Goal: Check status: Check status

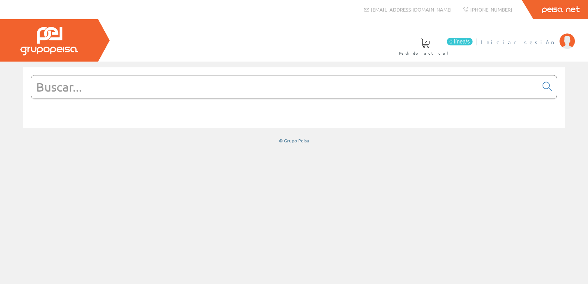
click at [538, 40] on span "Iniciar sesión" at bounding box center [518, 42] width 75 height 8
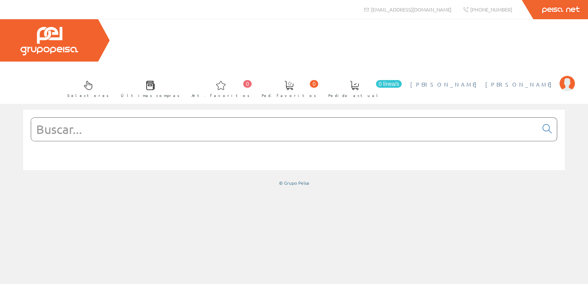
click at [545, 80] on span "Oscar Sanchez Gutiérrez" at bounding box center [483, 84] width 146 height 8
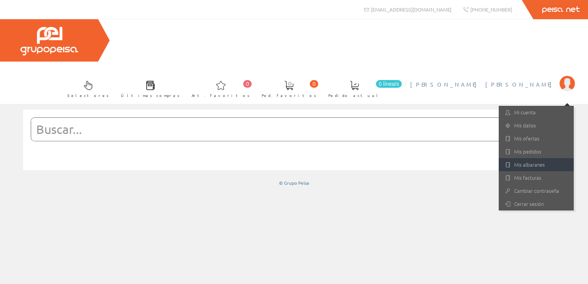
click at [545, 158] on link "Mis albaranes" at bounding box center [536, 164] width 75 height 13
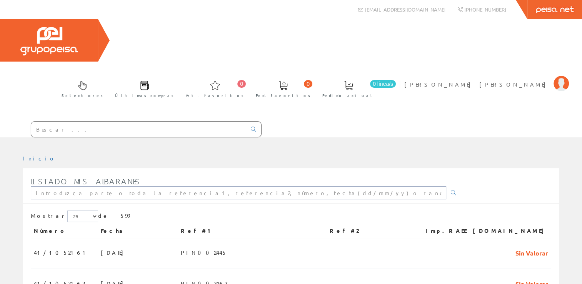
click at [115, 186] on input "text" at bounding box center [239, 192] width 416 height 13
paste input "PIN002387"
type input "PIN002387"
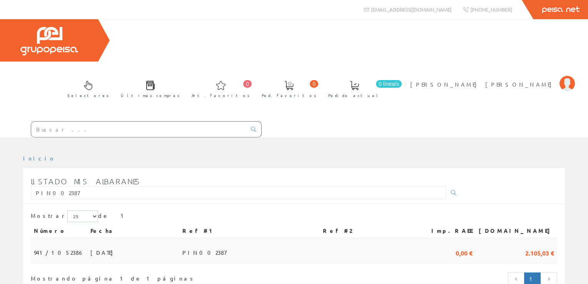
click at [88, 238] on td "[DATE]" at bounding box center [133, 251] width 92 height 26
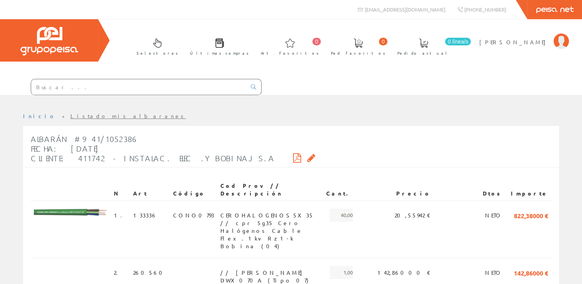
click at [246, 151] on div "Albarán #941/1052386 Fecha: 09/10/2025 Cliente: 411742 - INSTALAC. ELEC .Y BOBI…" at bounding box center [291, 149] width 536 height 37
click at [308, 156] on icon at bounding box center [312, 157] width 8 height 5
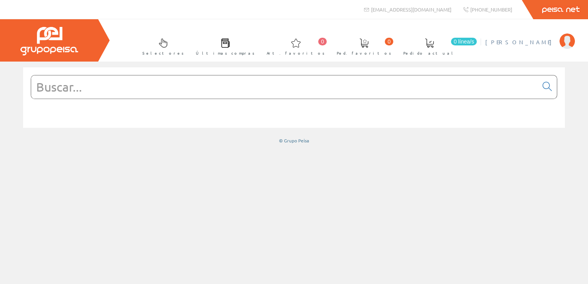
click at [527, 46] on li "Oscar Sanchez Gutiérrez Mi cuenta Mis datos Mis ofertas Mis pedidos Mis albaran…" at bounding box center [530, 47] width 93 height 30
click at [523, 44] on span "[PERSON_NAME] [PERSON_NAME]" at bounding box center [520, 42] width 70 height 8
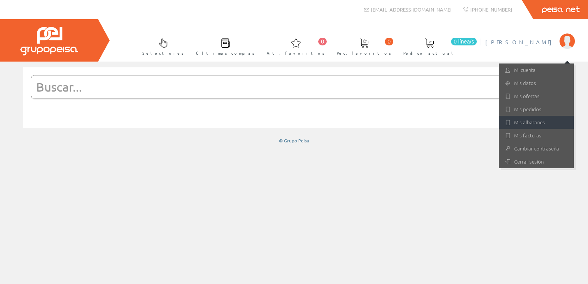
click at [529, 122] on link "Mis albaranes" at bounding box center [536, 122] width 75 height 13
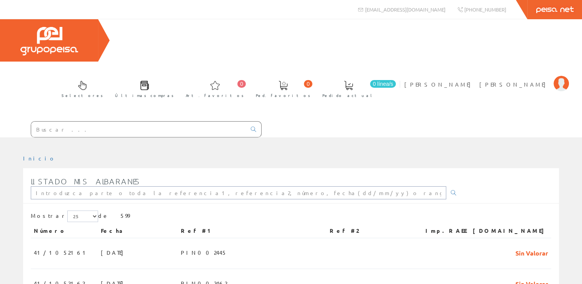
click at [108, 186] on input "text" at bounding box center [239, 192] width 416 height 13
paste input "PIN002387"
type input "PIN002387"
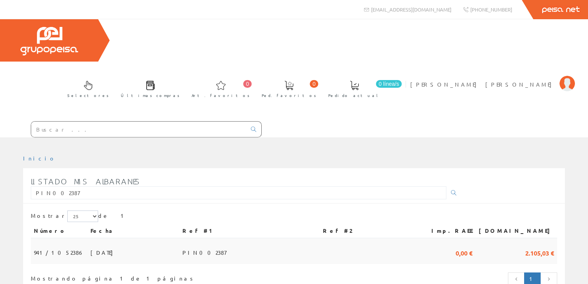
click at [226, 246] on span "PIN002387" at bounding box center [204, 252] width 44 height 13
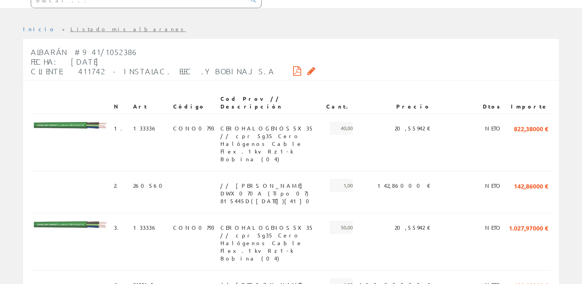
scroll to position [154, 0]
